Goal: Transaction & Acquisition: Purchase product/service

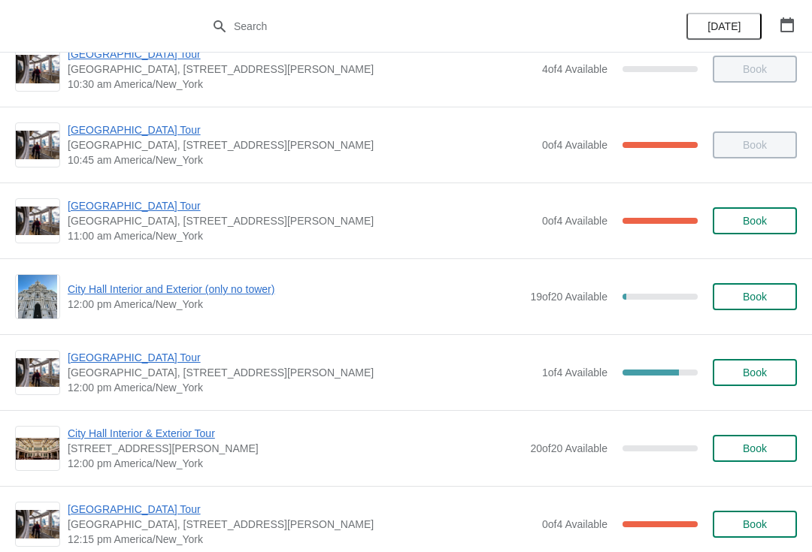
scroll to position [418, 0]
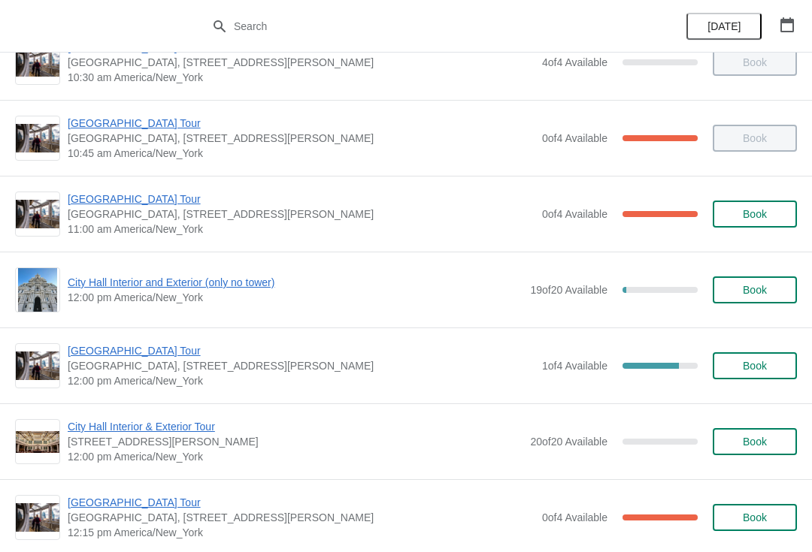
click at [242, 284] on span "City Hall Interior and Exterior (only no tower)" at bounding box center [295, 282] width 455 height 15
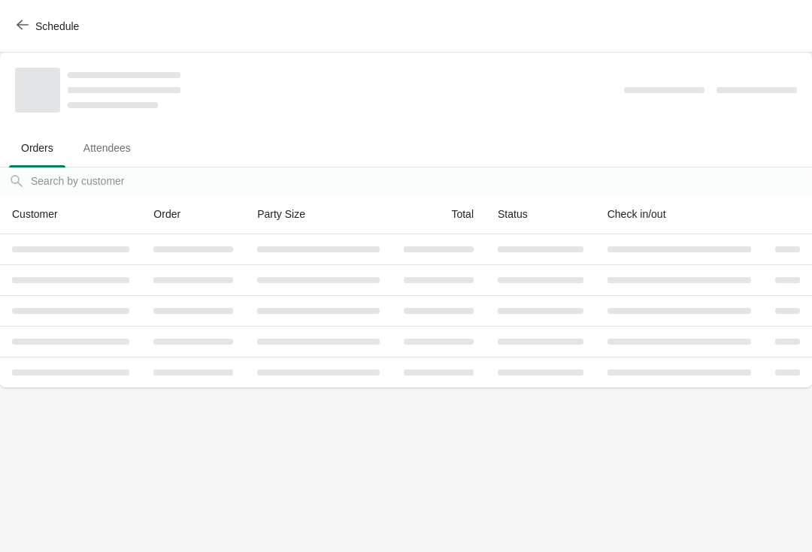
scroll to position [0, 0]
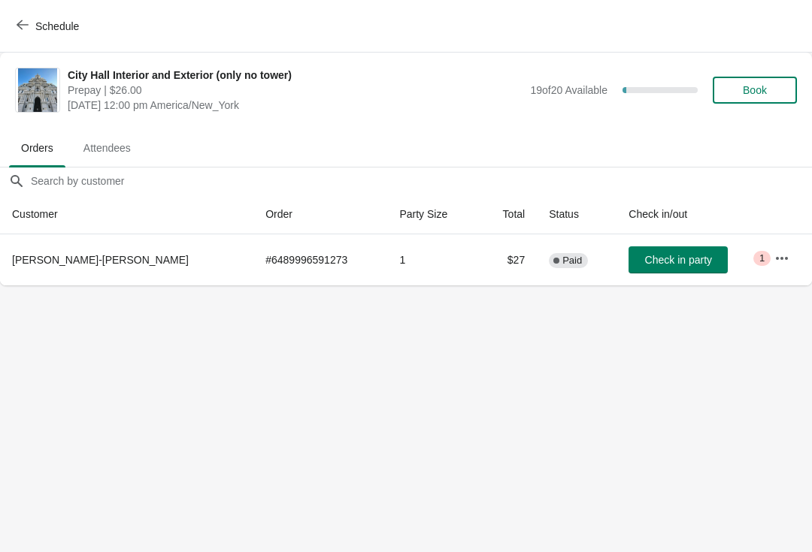
click at [755, 84] on span "Book" at bounding box center [755, 90] width 24 height 12
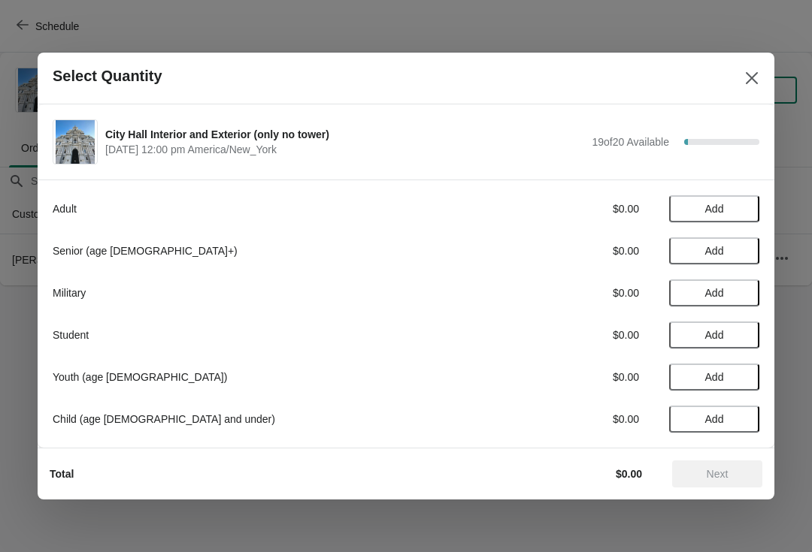
click at [721, 247] on span "Add" at bounding box center [714, 251] width 19 height 12
click at [745, 248] on icon at bounding box center [740, 252] width 16 height 16
click at [728, 462] on button "Next" at bounding box center [717, 474] width 90 height 27
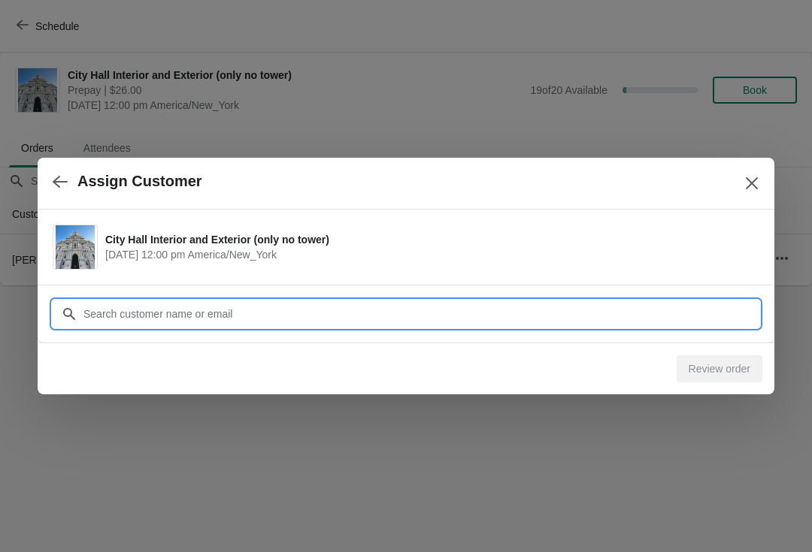
click at [326, 313] on input "Customer" at bounding box center [421, 314] width 677 height 27
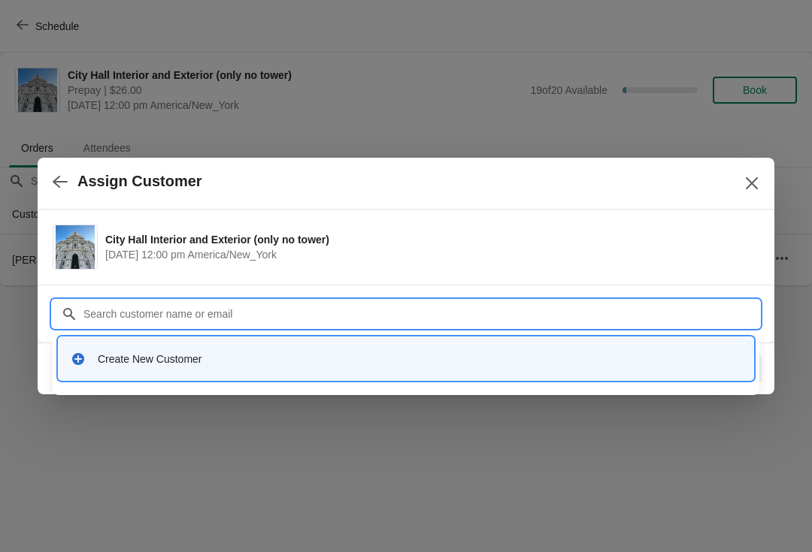
click at [166, 367] on div "Create New Customer" at bounding box center [406, 359] width 683 height 31
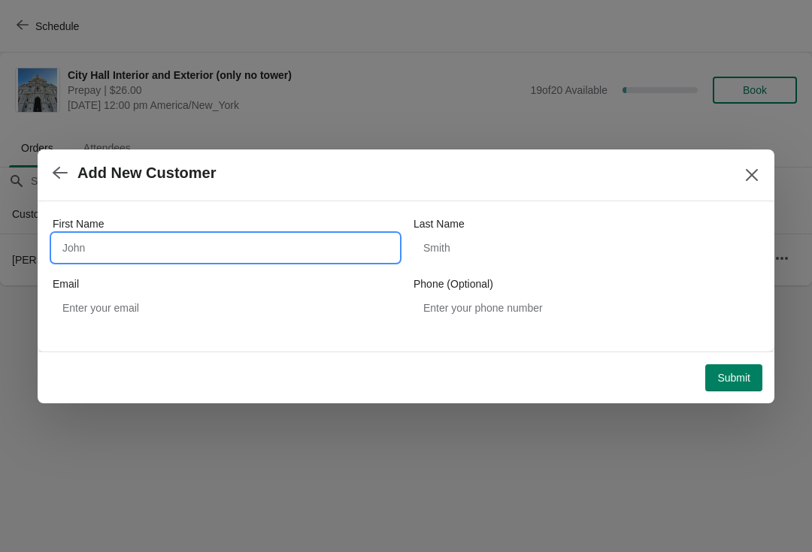
click at [207, 245] on input "First Name" at bounding box center [226, 248] width 346 height 27
type input "Jeff"
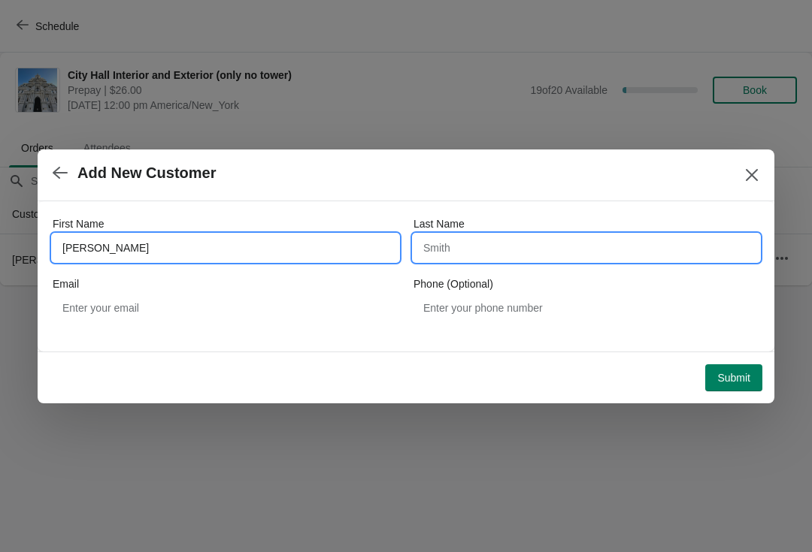
click at [480, 259] on input "Last Name" at bounding box center [586, 248] width 346 height 27
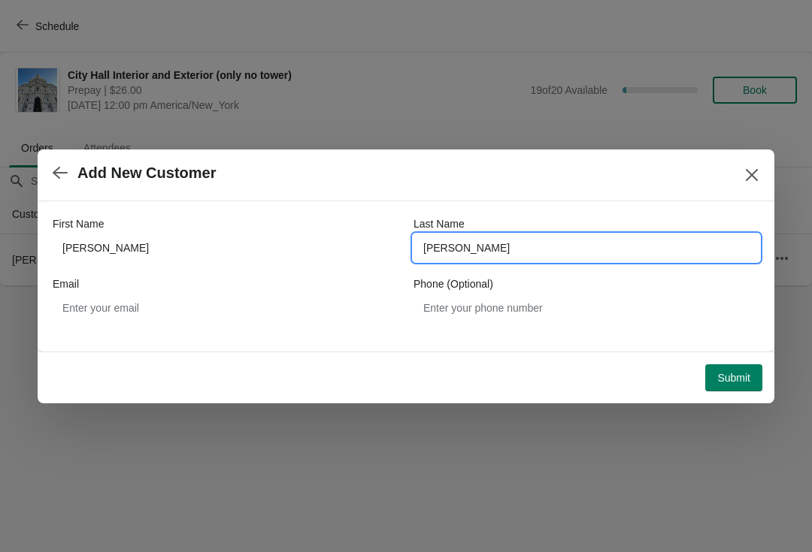
type input "kreid"
click at [737, 366] on button "Submit" at bounding box center [733, 378] width 57 height 27
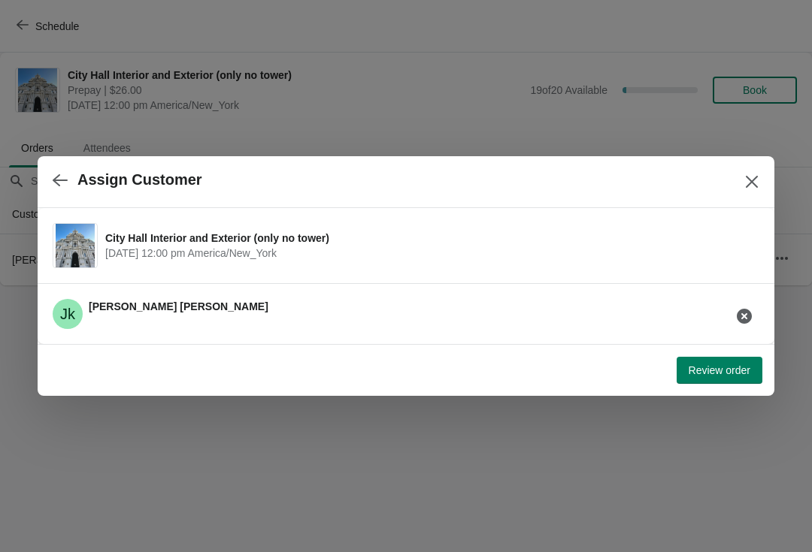
click at [719, 368] on span "Review order" at bounding box center [720, 371] width 62 height 12
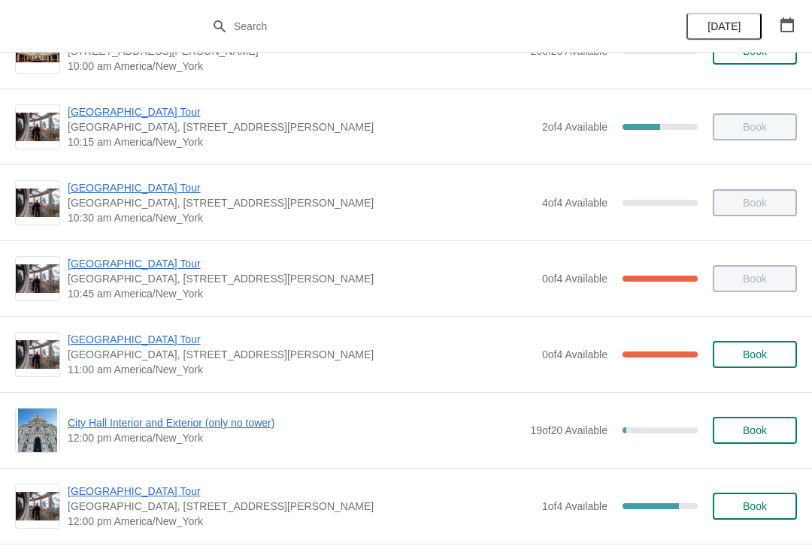
scroll to position [319, 0]
